Goal: Book appointment/travel/reservation

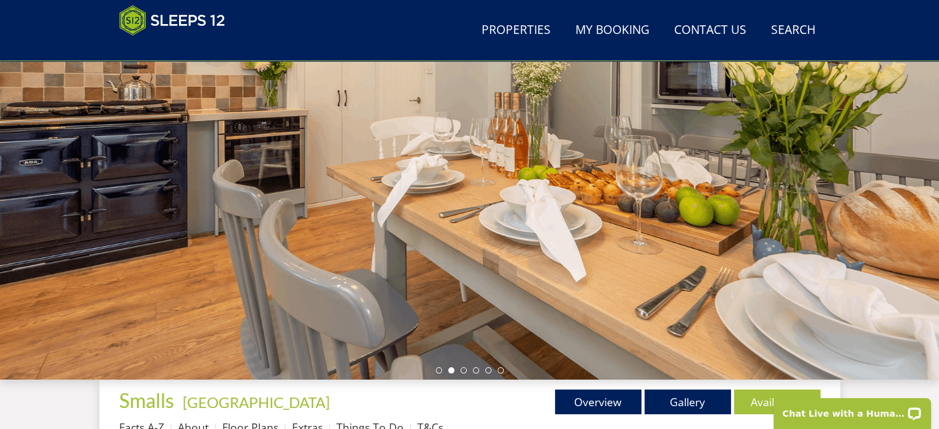
scroll to position [149, 0]
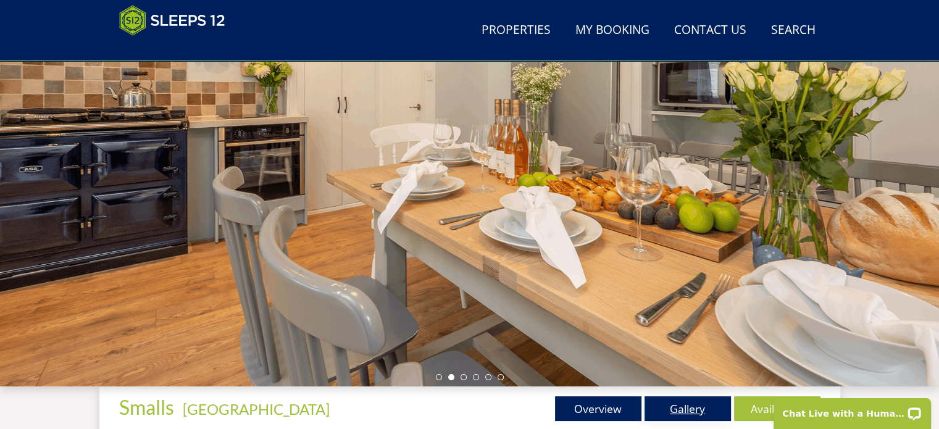
click at [668, 400] on link "Gallery" at bounding box center [688, 408] width 86 height 25
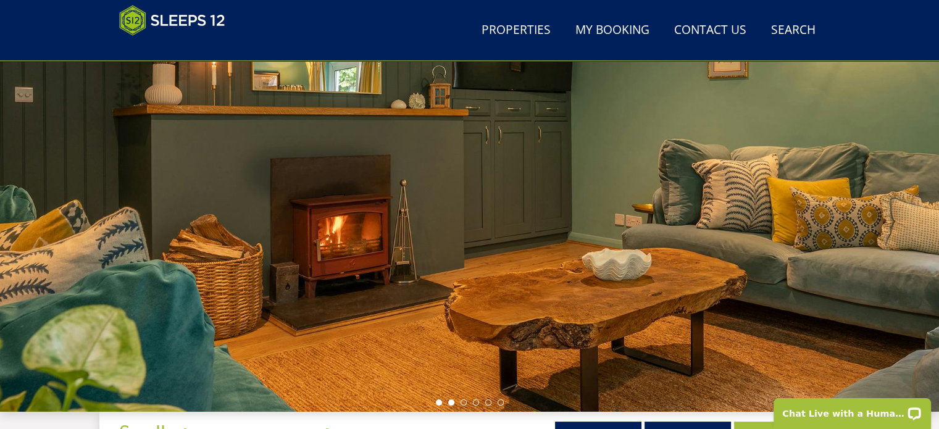
click at [450, 402] on li at bounding box center [451, 403] width 6 height 6
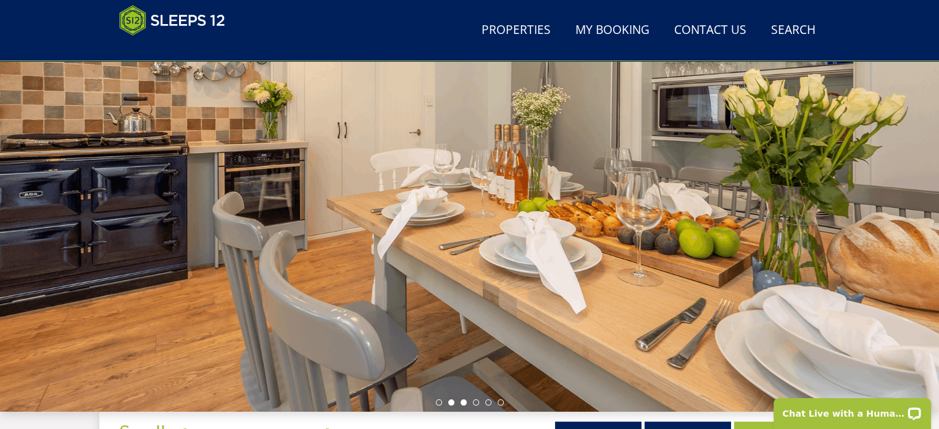
click at [462, 403] on li at bounding box center [464, 403] width 6 height 6
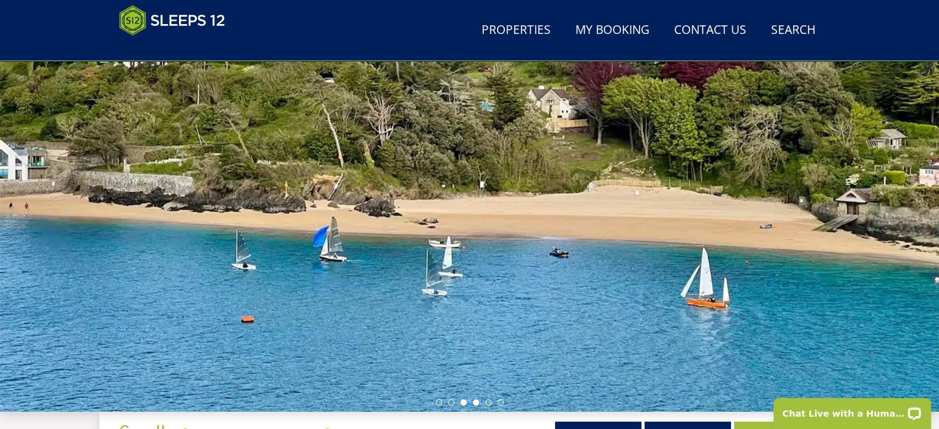
click at [477, 401] on li at bounding box center [476, 403] width 6 height 6
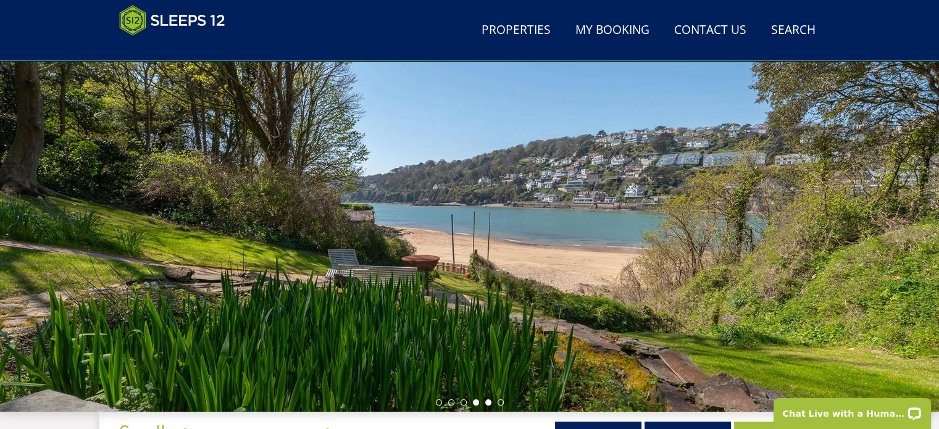
click at [485, 403] on li at bounding box center [488, 403] width 6 height 6
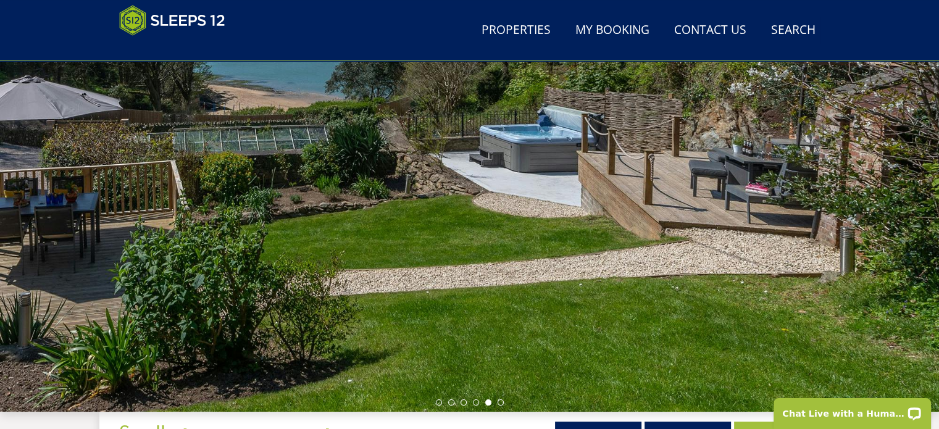
click at [494, 403] on ul at bounding box center [470, 403] width 68 height 6
click at [504, 399] on div at bounding box center [469, 196] width 939 height 432
click at [501, 401] on li at bounding box center [501, 403] width 6 height 6
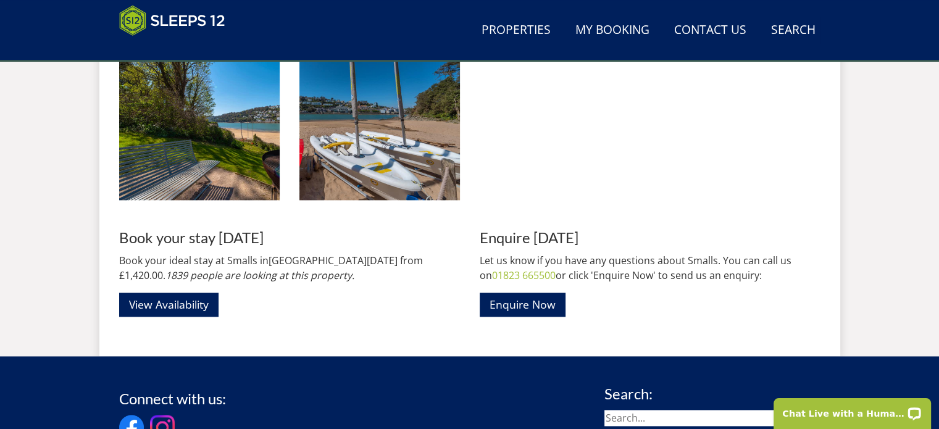
scroll to position [1729, 0]
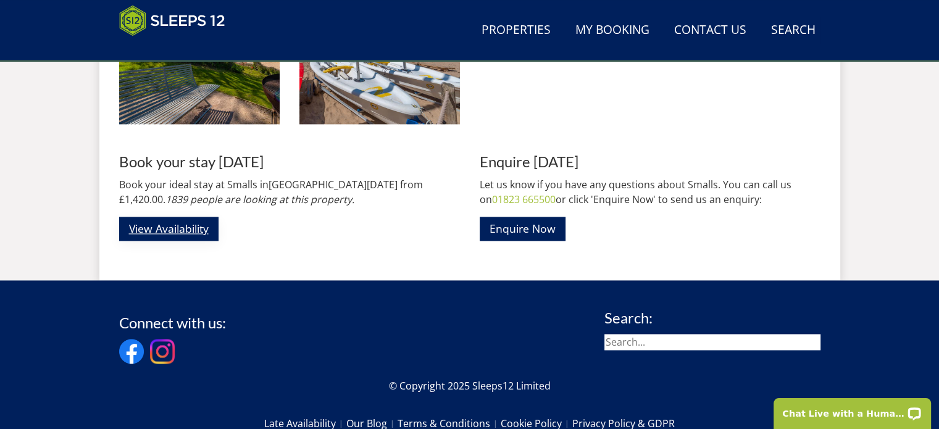
click at [178, 232] on link "View Availability" at bounding box center [168, 229] width 99 height 24
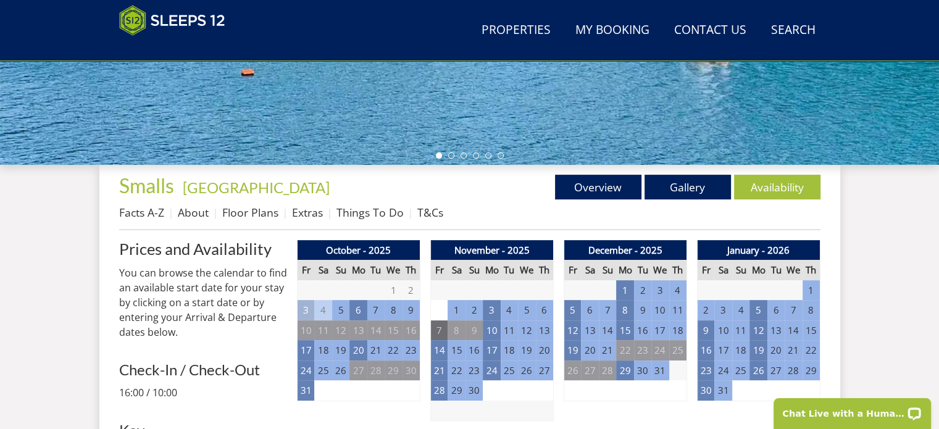
click at [436, 332] on td "7" at bounding box center [438, 330] width 17 height 20
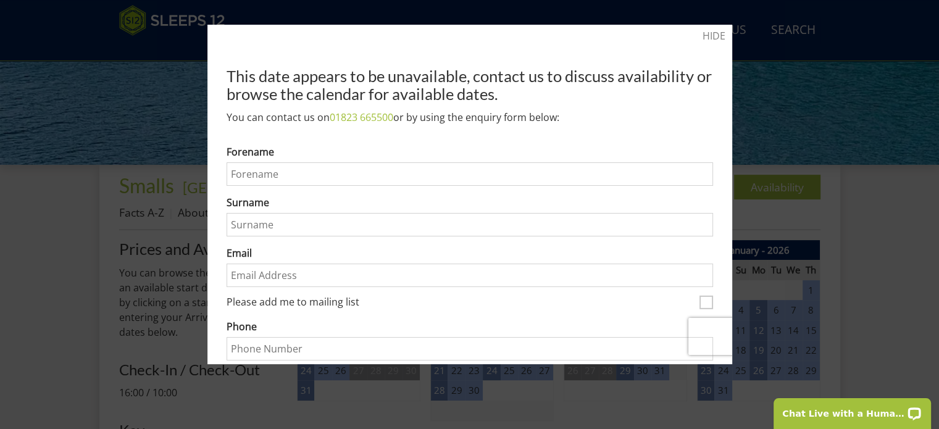
click at [910, 174] on div at bounding box center [469, 214] width 939 height 429
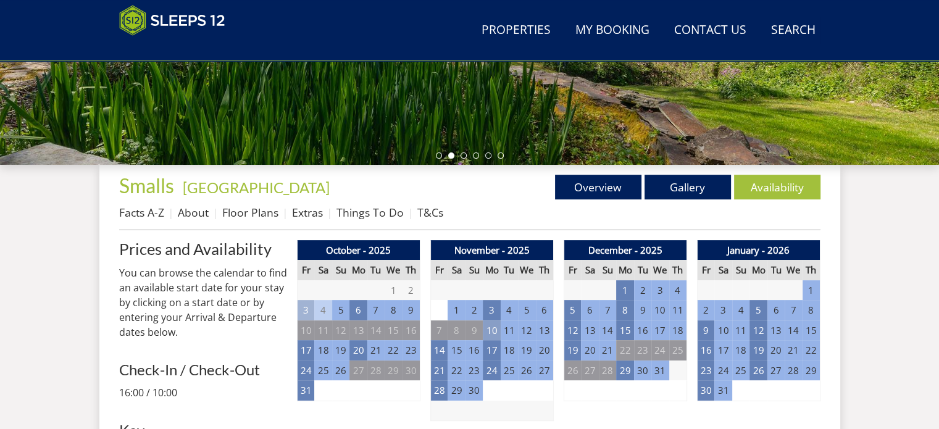
click at [488, 330] on td "10" at bounding box center [491, 330] width 17 height 20
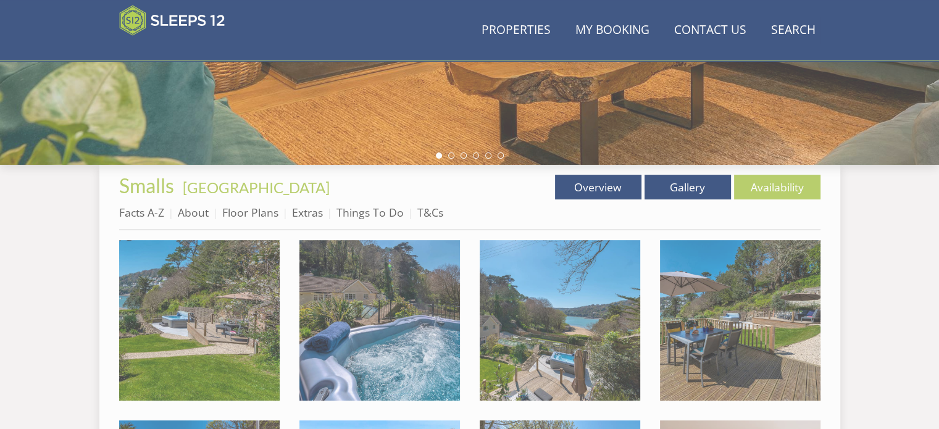
scroll to position [1729, 0]
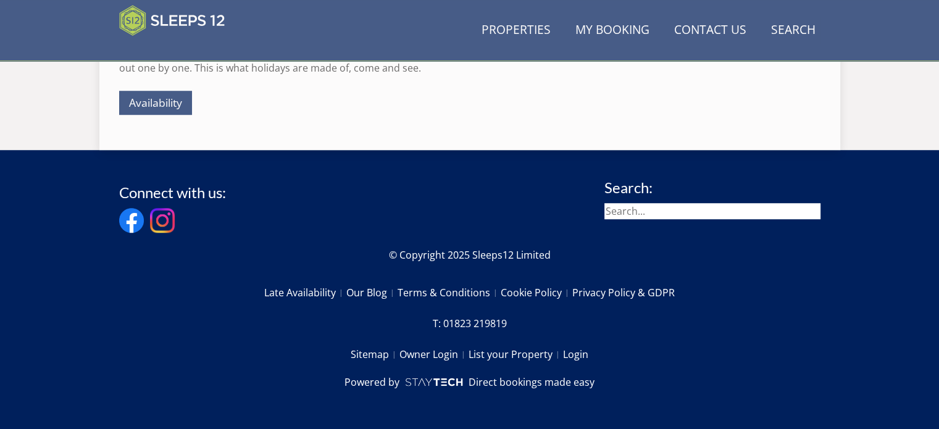
scroll to position [149, 0]
